Goal: Check status: Check status

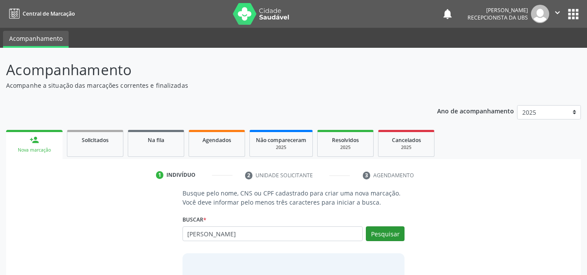
type input "[PERSON_NAME]"
click at [389, 235] on button "Pesquisar" at bounding box center [385, 234] width 39 height 15
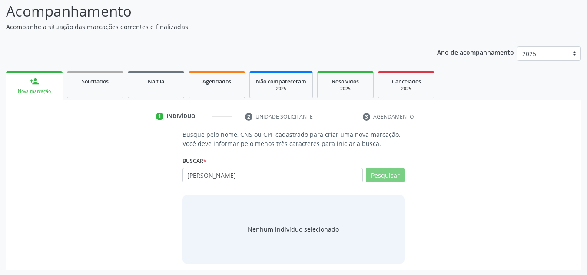
scroll to position [60, 0]
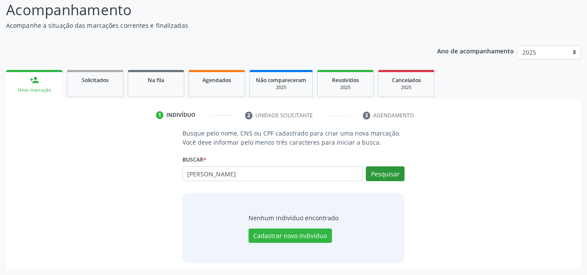
type input "[PERSON_NAME]"
click at [390, 170] on button "Pesquisar" at bounding box center [385, 174] width 39 height 15
type input "v"
type input "[PERSON_NAME]"
click at [379, 173] on button "Pesquisar" at bounding box center [385, 174] width 39 height 15
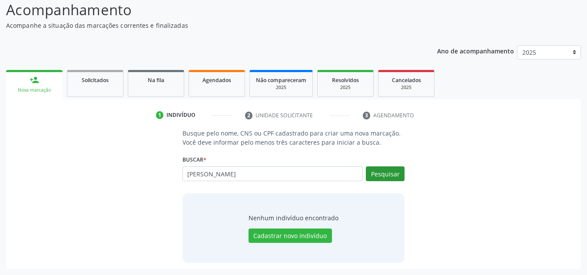
type input "[PERSON_NAME]"
click at [395, 176] on div "[PERSON_NAME] por nome, CNS ou CPF Nenhum resultado encontrado para: " valdenir…" at bounding box center [294, 177] width 223 height 21
click at [395, 176] on button "Pesquisar" at bounding box center [385, 174] width 39 height 15
